Goal: Task Accomplishment & Management: Manage account settings

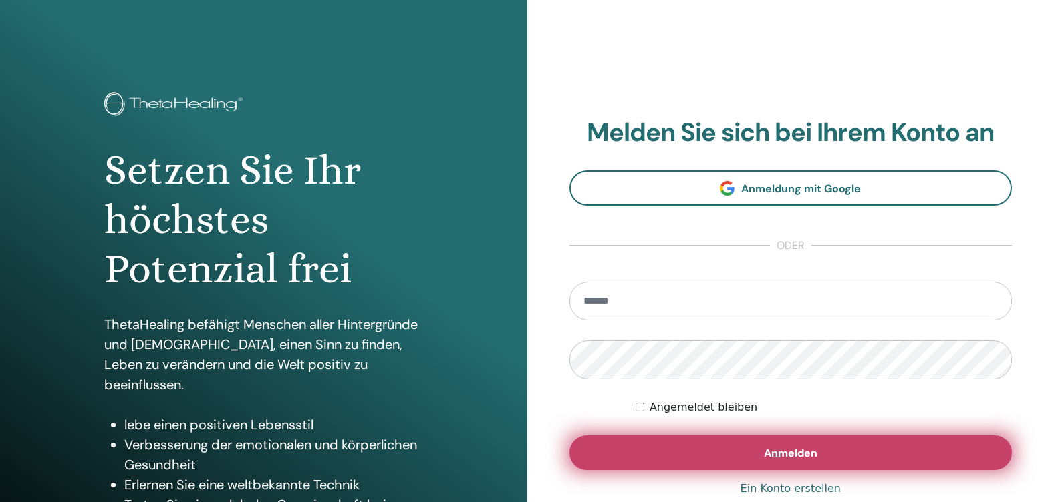
type input "**********"
click at [794, 462] on button "Anmelden" at bounding box center [790, 453] width 443 height 35
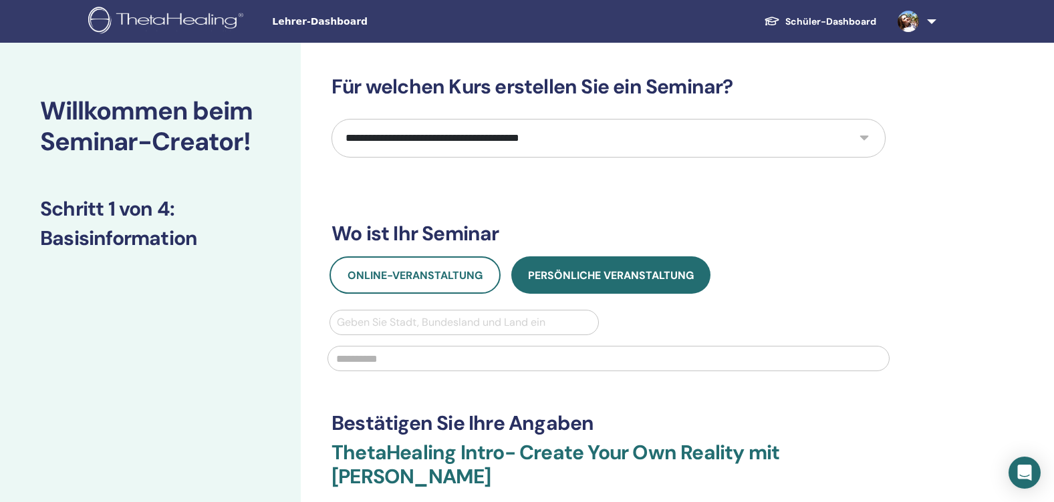
click at [311, 28] on span "Lehrer-Dashboard" at bounding box center [372, 22] width 200 height 14
click at [311, 23] on span "Lehrer-Dashboard" at bounding box center [372, 22] width 200 height 14
click at [200, 120] on h2 "Willkommen beim Seminar-Creator!" at bounding box center [150, 126] width 221 height 61
click at [929, 19] on link at bounding box center [914, 21] width 55 height 43
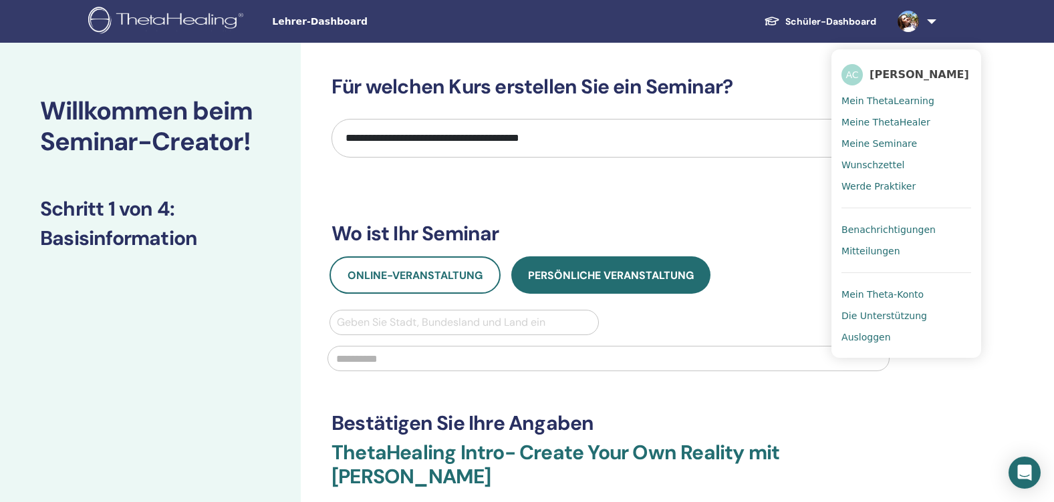
click at [881, 102] on span "Mein ThetaLearning" at bounding box center [887, 101] width 93 height 12
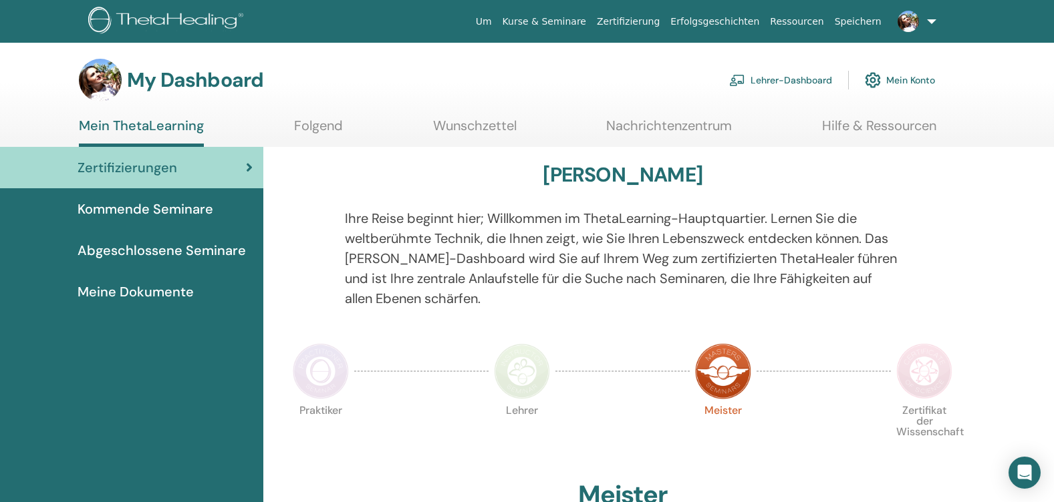
click at [783, 81] on link "Lehrer-Dashboard" at bounding box center [780, 79] width 103 height 29
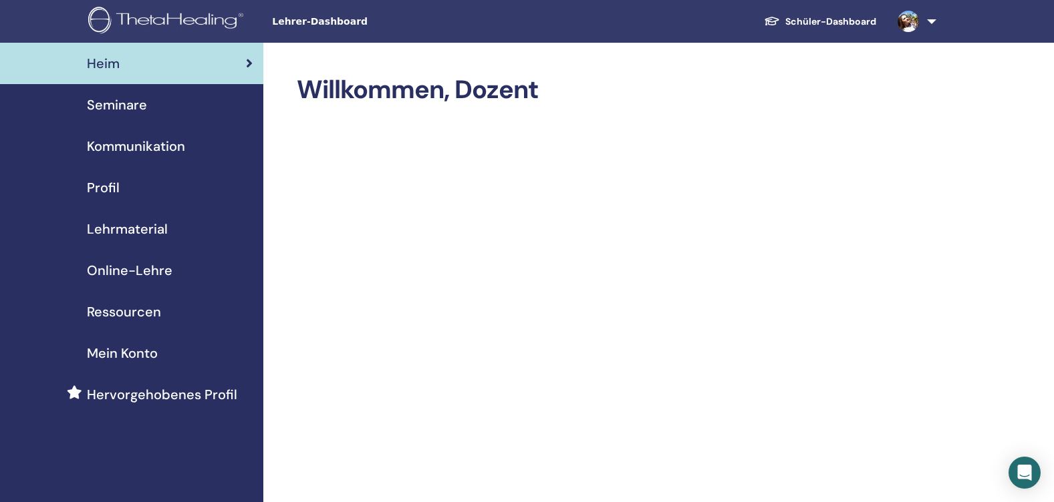
click at [128, 104] on span "Seminare" at bounding box center [117, 105] width 60 height 20
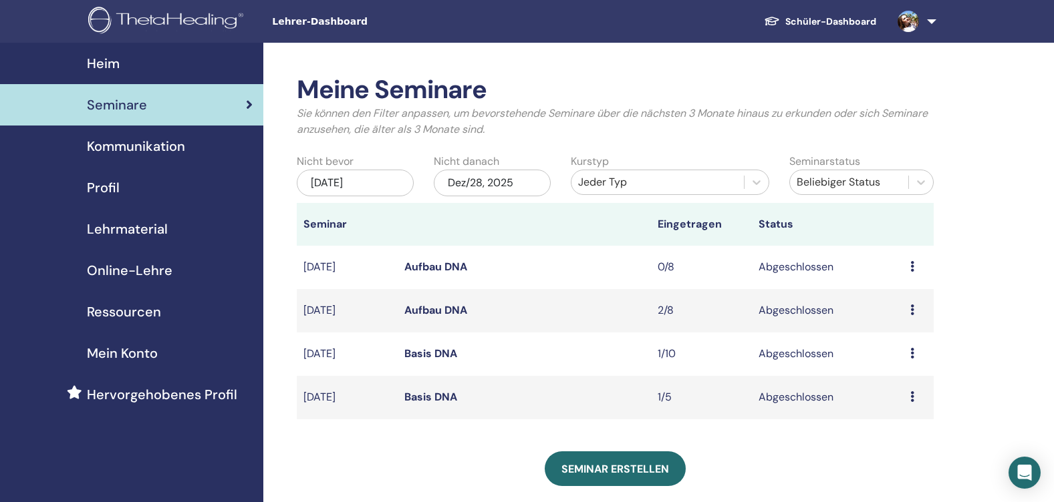
click at [448, 262] on link "Aufbau DNA" at bounding box center [435, 267] width 63 height 14
click at [433, 309] on link "Aufbau DNA" at bounding box center [435, 310] width 63 height 14
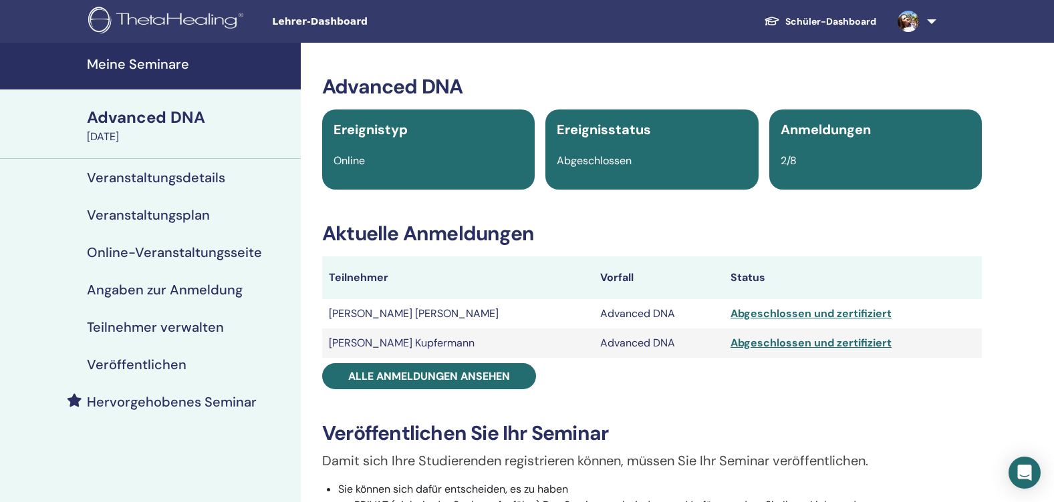
click at [392, 309] on td "[PERSON_NAME] [PERSON_NAME]" at bounding box center [457, 313] width 271 height 29
click at [732, 315] on div "Abgeschlossen und zertifiziert" at bounding box center [852, 314] width 245 height 16
click at [730, 319] on div "Abgeschlossen und zertifiziert" at bounding box center [852, 314] width 245 height 16
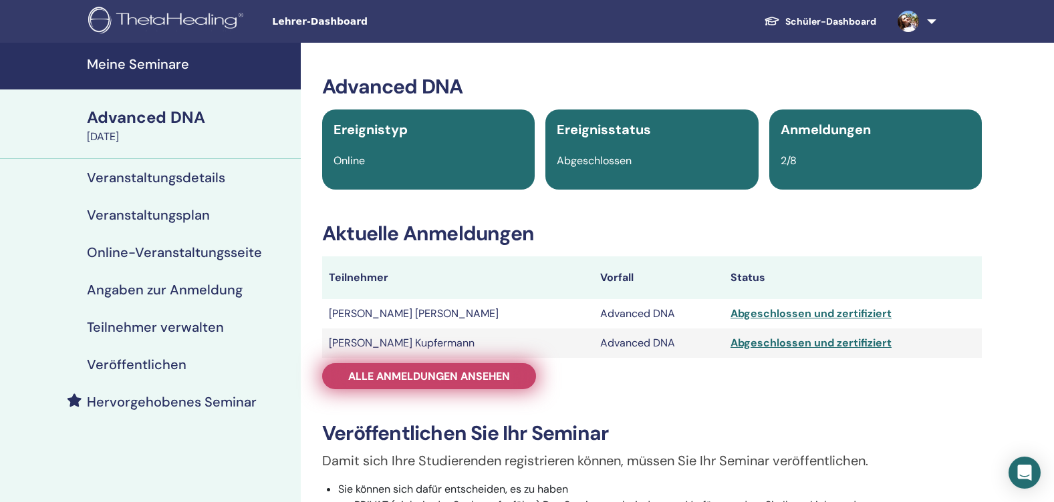
click at [478, 376] on span "Alle Anmeldungen ansehen" at bounding box center [429, 377] width 162 height 14
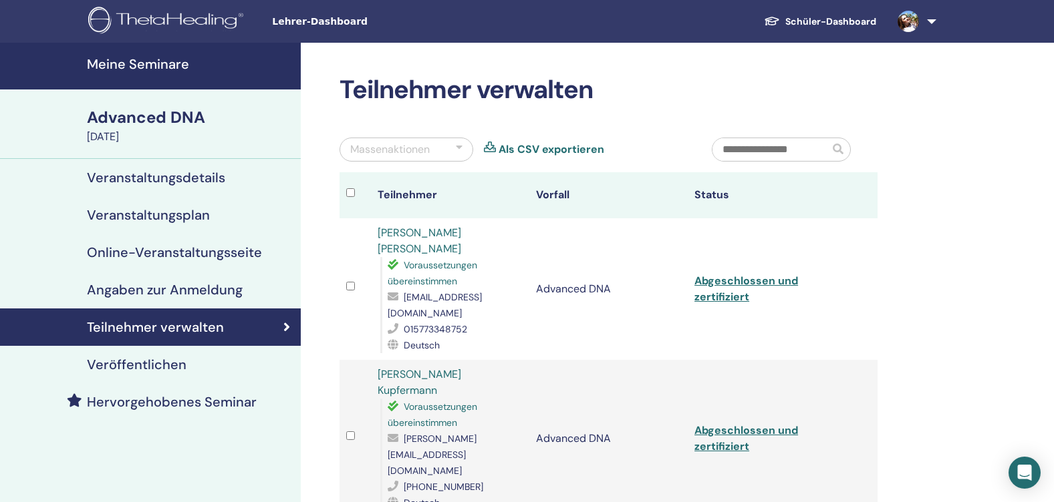
click at [353, 279] on div at bounding box center [355, 288] width 18 height 19
click at [724, 277] on link "Abgeschlossen und zertifiziert" at bounding box center [746, 289] width 104 height 30
click at [859, 256] on td at bounding box center [861, 289] width 31 height 142
click at [145, 130] on div "August 29, 2025" at bounding box center [190, 137] width 206 height 16
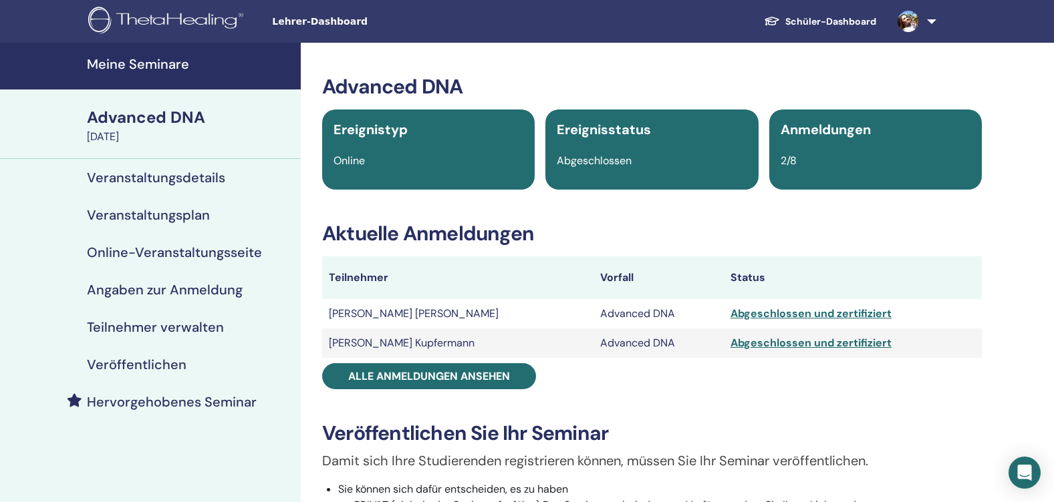
click at [140, 63] on h4 "Meine Seminare" at bounding box center [190, 64] width 206 height 16
